Goal: Navigation & Orientation: Find specific page/section

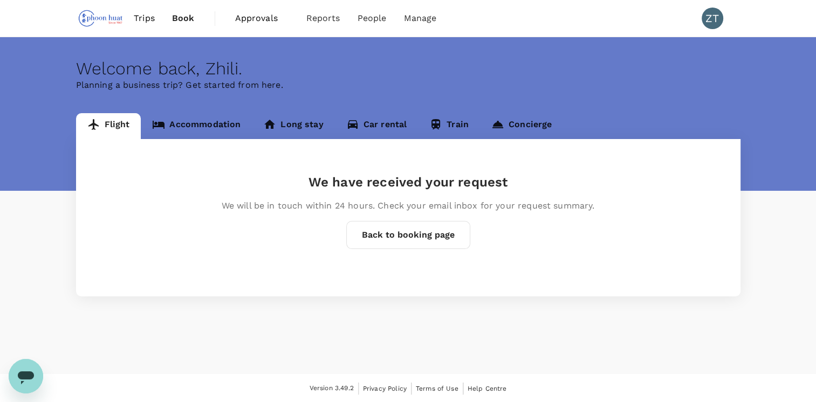
click at [395, 233] on button "Back to booking page" at bounding box center [408, 235] width 124 height 28
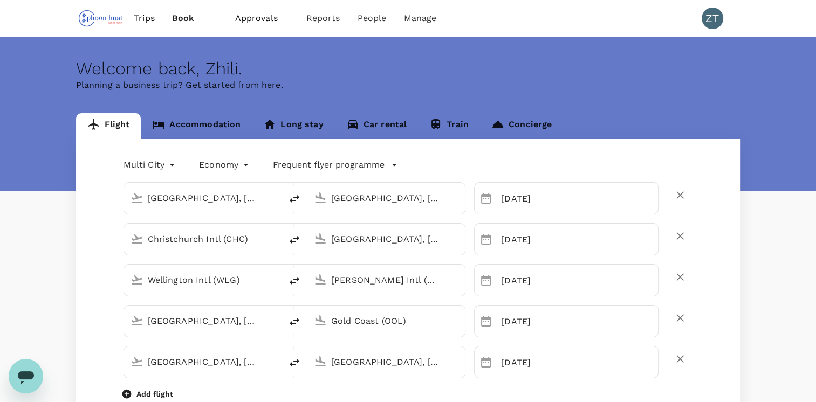
type input "[GEOGRAPHIC_DATA], [GEOGRAPHIC_DATA] (any)"
type input "Christchurch Intl (CHC)"
type input "[GEOGRAPHIC_DATA], [GEOGRAPHIC_DATA] (any)"
type input "Wellington Intl (WLG)"
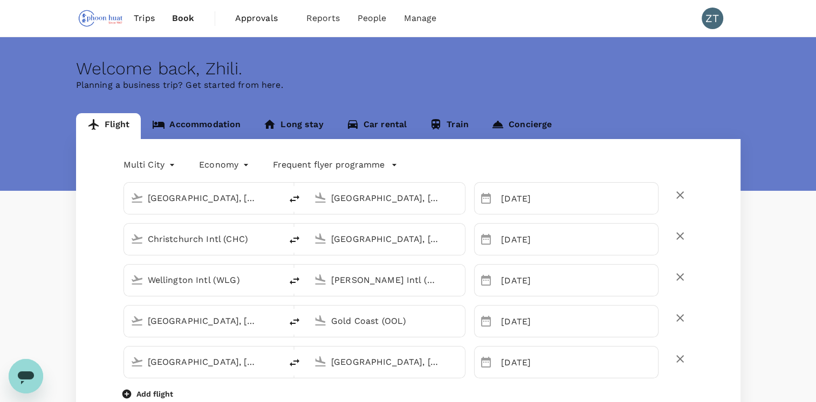
type input "[PERSON_NAME] Intl (HLZ)"
type input "[GEOGRAPHIC_DATA], [GEOGRAPHIC_DATA] (any)"
type input "Gold Coast (OOL)"
type input "[GEOGRAPHIC_DATA], [GEOGRAPHIC_DATA] (any)"
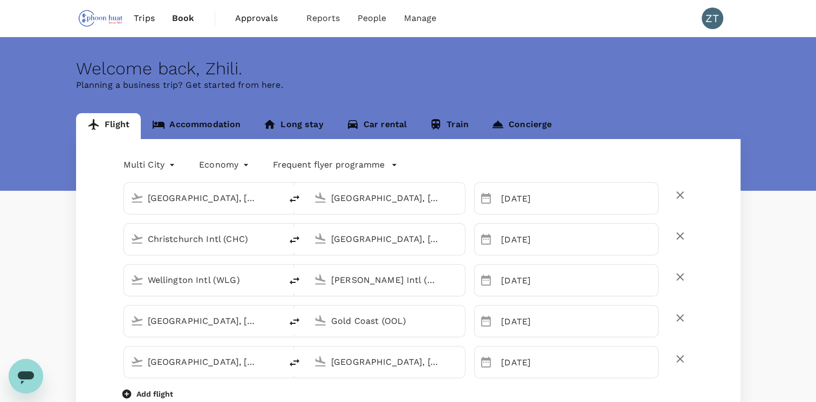
click at [514, 129] on link "Concierge" at bounding box center [521, 126] width 83 height 26
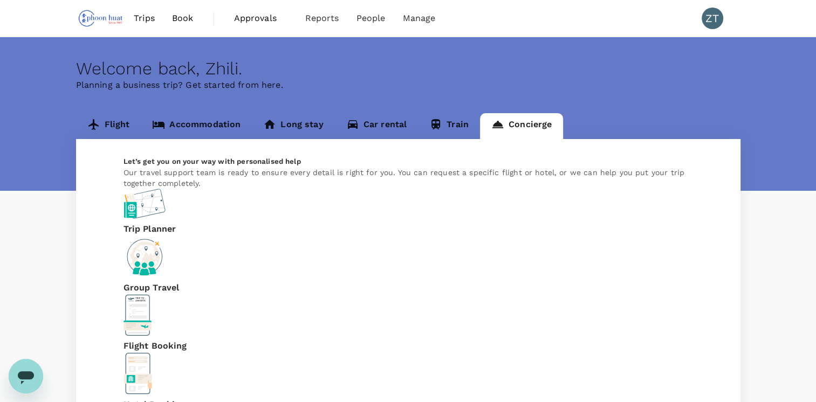
click at [262, 19] on span "Approvals" at bounding box center [261, 18] width 54 height 13
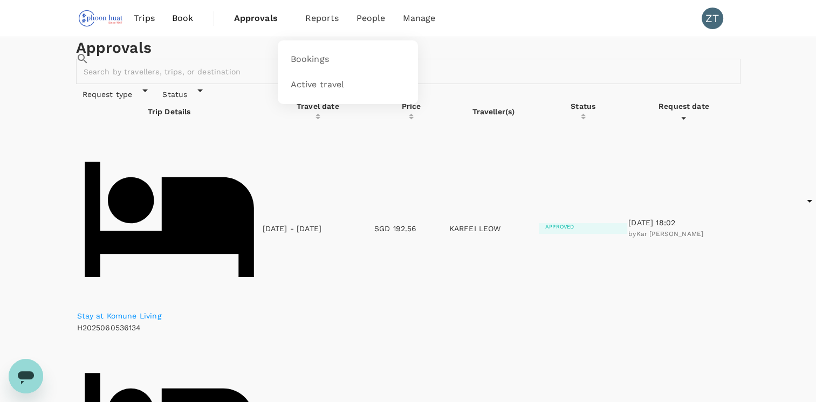
click at [330, 23] on span "Reports" at bounding box center [322, 18] width 34 height 13
click at [389, 16] on li "People" at bounding box center [371, 18] width 46 height 37
click at [426, 20] on span "Manage" at bounding box center [418, 18] width 33 height 13
click at [190, 18] on span "Book" at bounding box center [183, 18] width 22 height 13
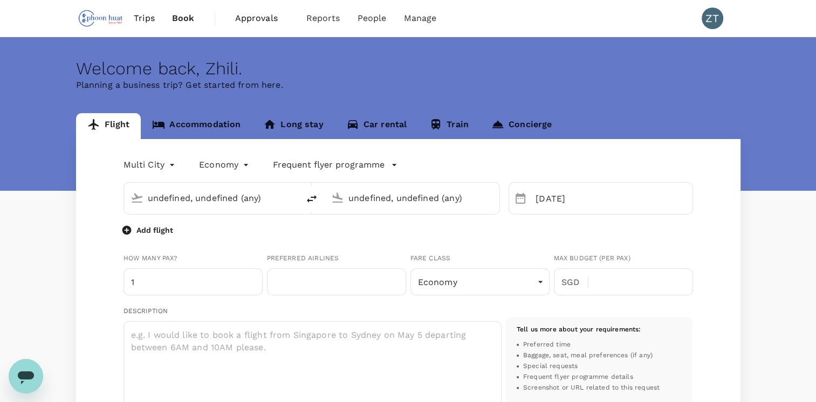
type input "DD MMMM"
type input "[GEOGRAPHIC_DATA], [GEOGRAPHIC_DATA] (any)"
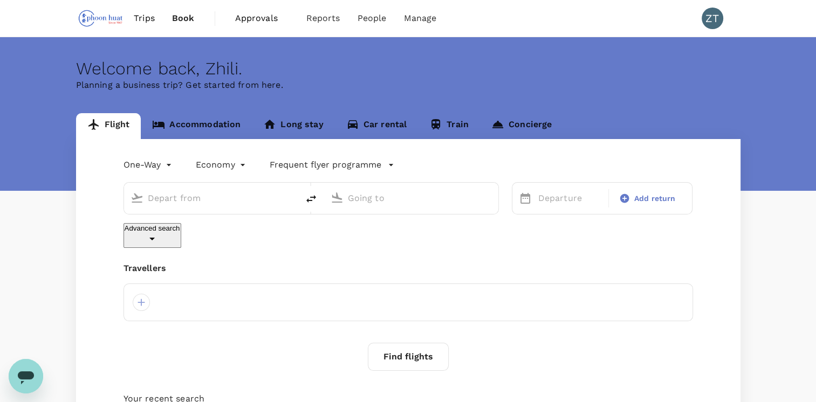
type input "oneway"
type input "undefined, undefined (any)"
type input "[GEOGRAPHIC_DATA] (BNE)"
type input "Kuala Lumpur Intl ([GEOGRAPHIC_DATA])"
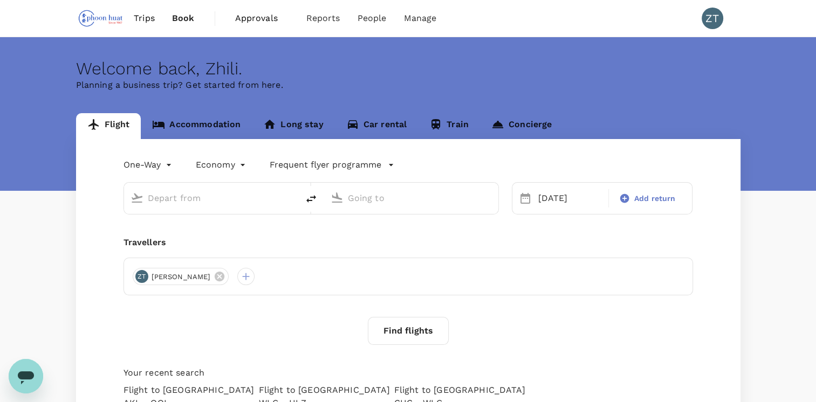
type input "[GEOGRAPHIC_DATA] (BNE)"
type input "Kuala Lumpur Intl ([GEOGRAPHIC_DATA])"
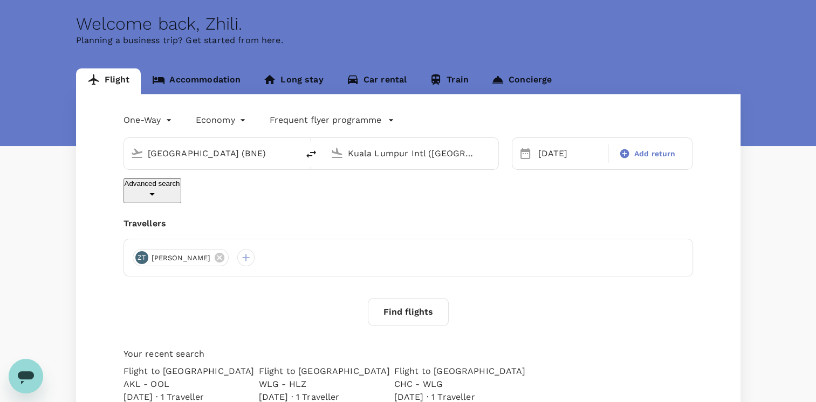
scroll to position [46, 0]
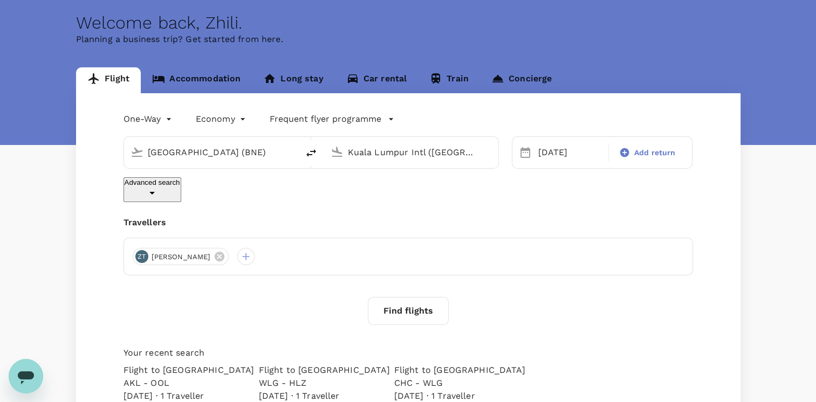
click at [201, 79] on link "Accommodation" at bounding box center [196, 80] width 111 height 26
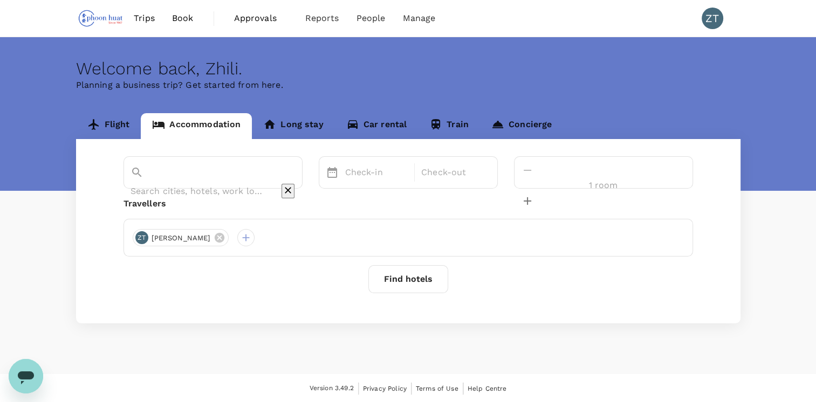
click at [191, 25] on link "Book" at bounding box center [182, 18] width 39 height 37
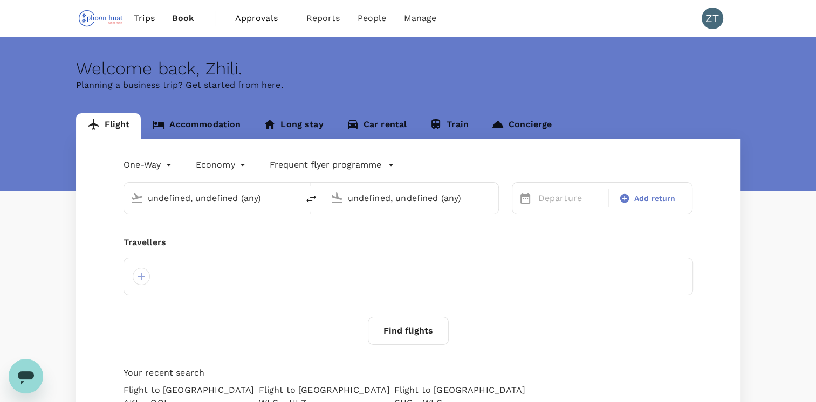
type input "[GEOGRAPHIC_DATA] (BNE)"
type input "Kuala Lumpur Intl ([GEOGRAPHIC_DATA])"
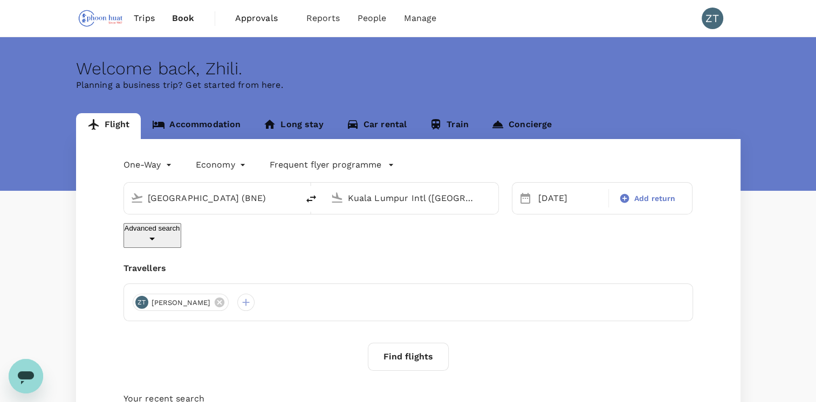
click at [257, 25] on span "Approvals 0" at bounding box center [262, 18] width 54 height 17
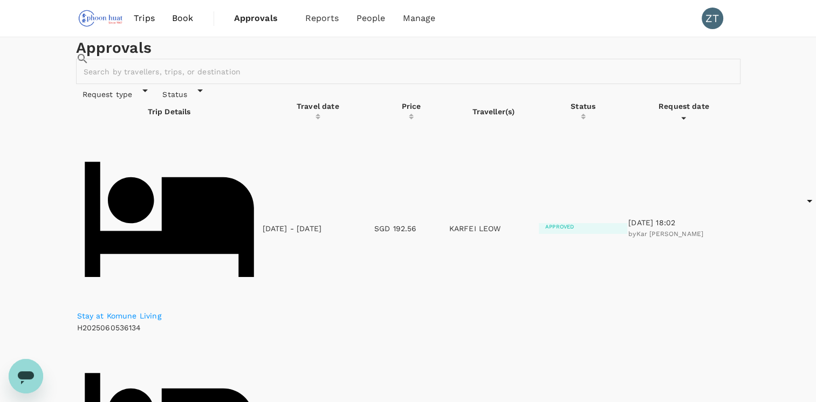
click at [118, 99] on span "Request type" at bounding box center [107, 94] width 63 height 9
click at [119, 180] on span "Accommodation" at bounding box center [142, 179] width 71 height 10
click at [107, 180] on input "Accommodation" at bounding box center [96, 180] width 23 height 23
checkbox input "true"
click at [272, 84] on div "Approvals ​ ​" at bounding box center [408, 60] width 664 height 47
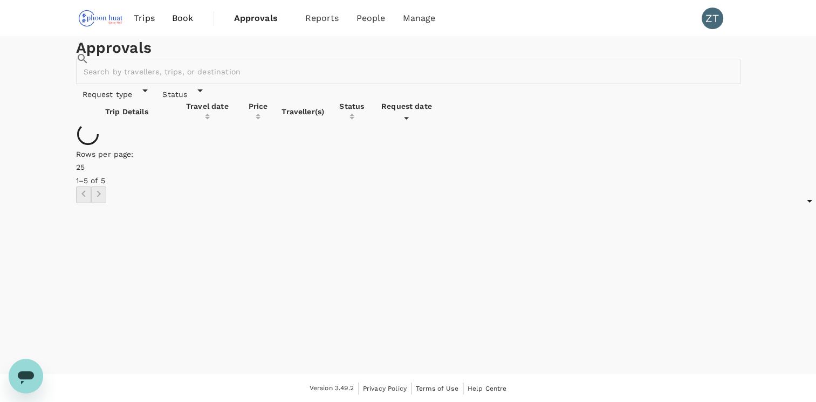
click at [132, 99] on span "Request type" at bounding box center [107, 94] width 63 height 9
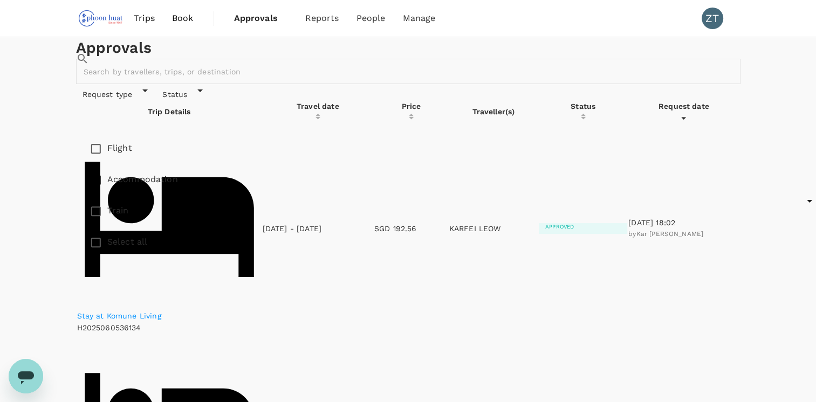
click at [115, 152] on span "Flight" at bounding box center [119, 148] width 25 height 10
click at [107, 152] on input "Flight" at bounding box center [96, 148] width 23 height 23
checkbox input "true"
click at [119, 178] on span "Accommodation" at bounding box center [142, 179] width 71 height 10
click at [107, 178] on input "Accommodation" at bounding box center [96, 180] width 23 height 23
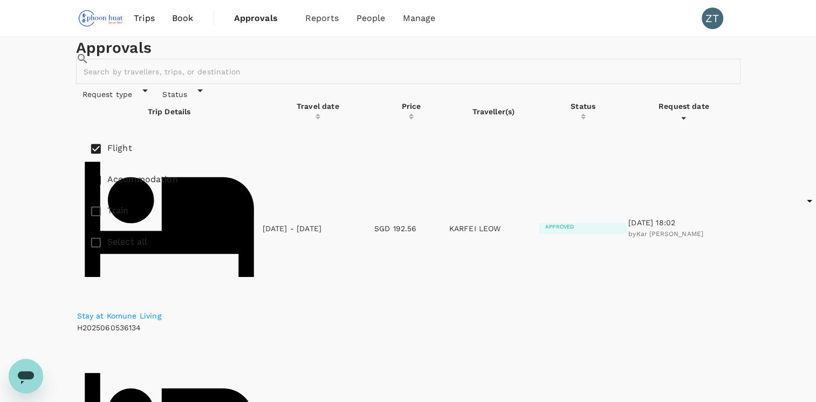
checkbox input "false"
click at [318, 59] on h1 "Approvals" at bounding box center [408, 48] width 664 height 22
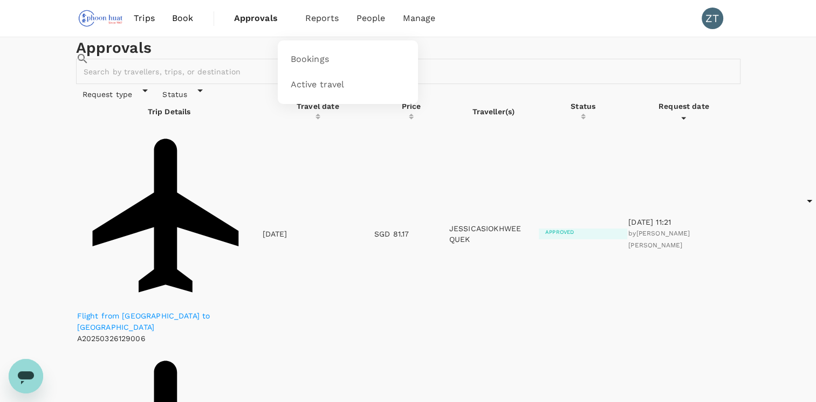
click at [327, 26] on li "Reports" at bounding box center [322, 18] width 51 height 37
click at [319, 84] on span "Active travel" at bounding box center [318, 85] width 54 height 12
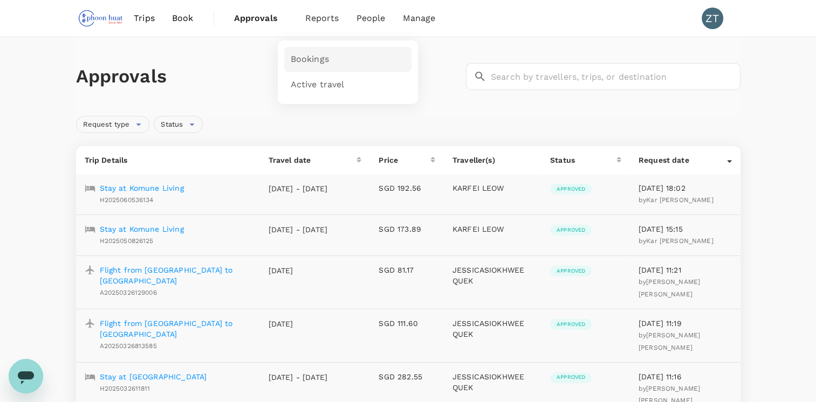
click at [306, 61] on span "Bookings" at bounding box center [310, 59] width 38 height 12
